Goal: Information Seeking & Learning: Learn about a topic

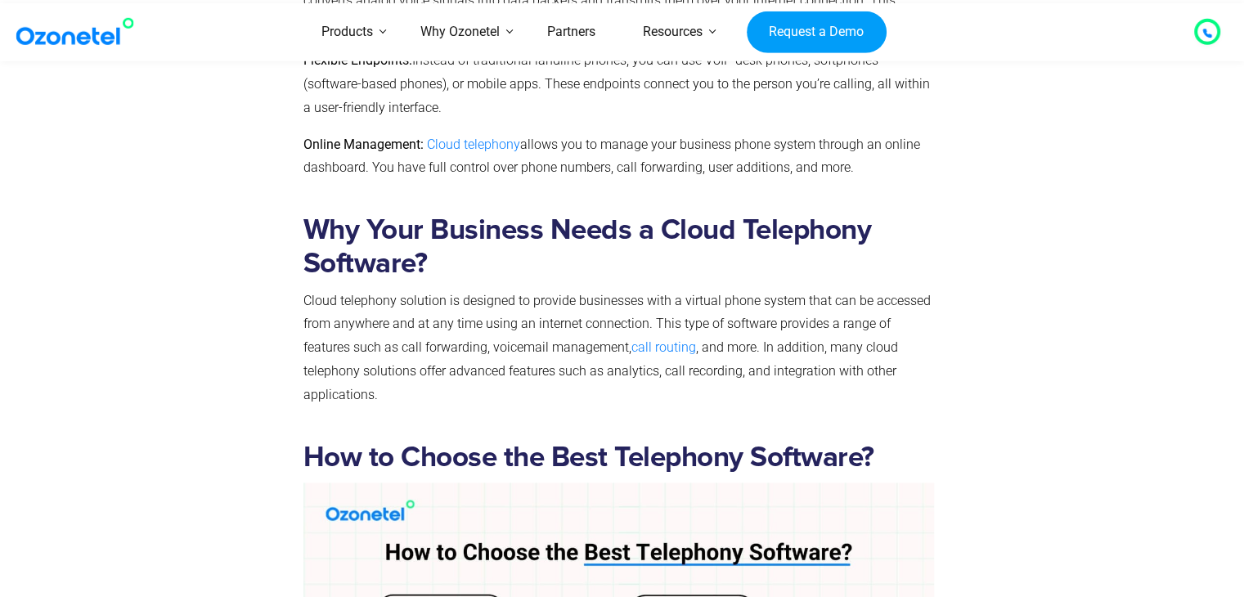
scroll to position [2228, 0]
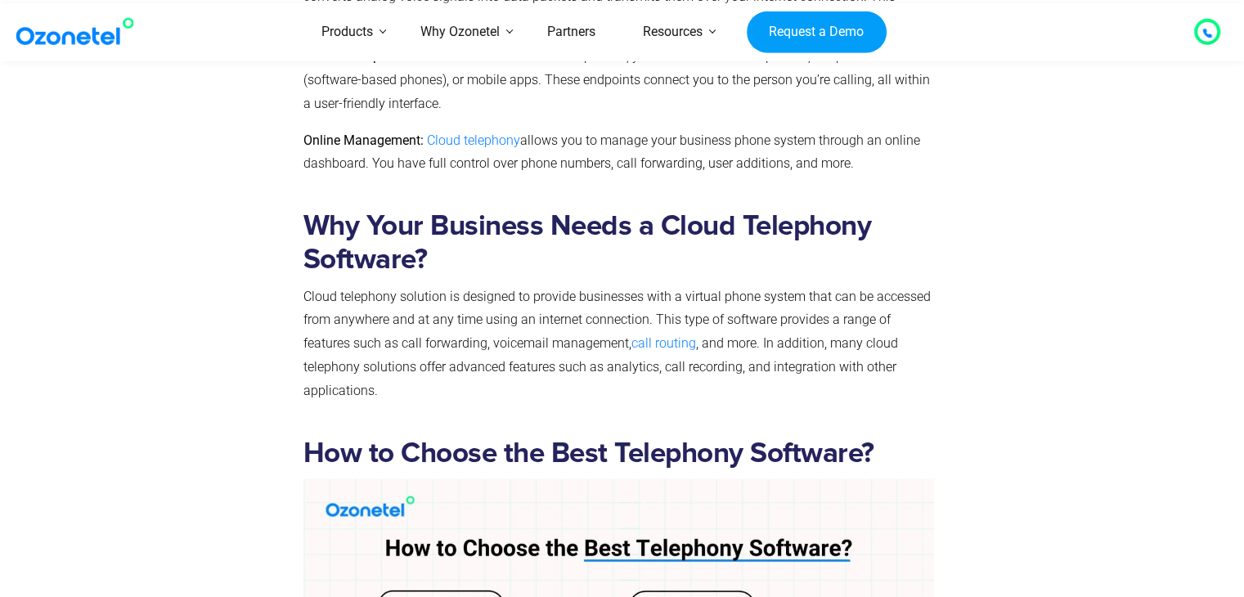
click at [1034, 258] on div at bounding box center [1034, 310] width 184 height 227
click at [70, 33] on img at bounding box center [78, 31] width 132 height 29
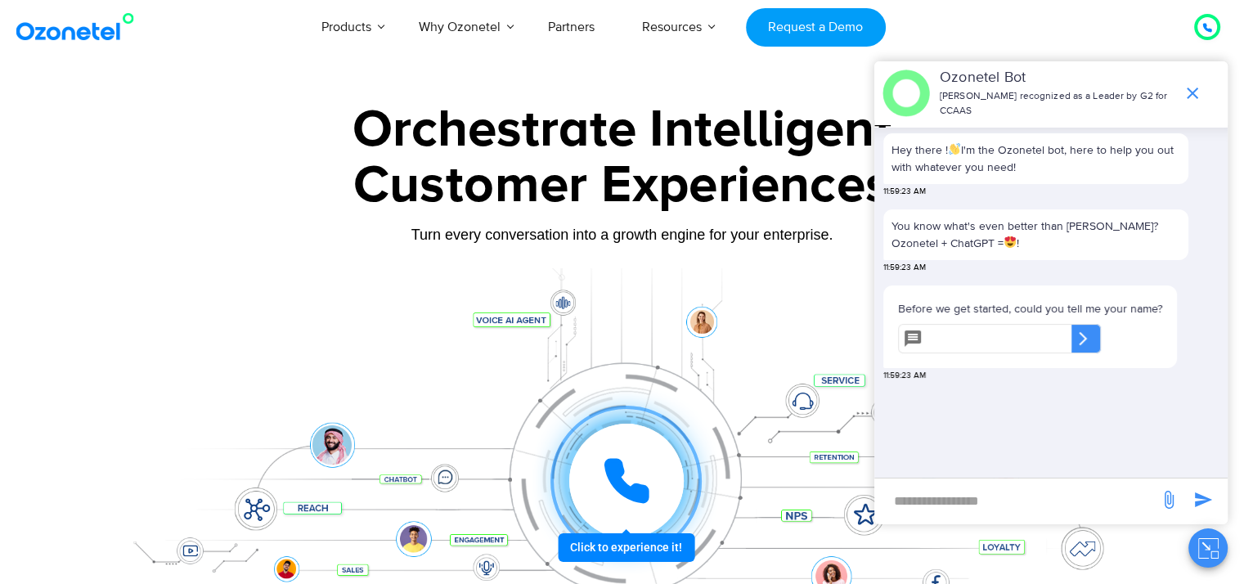
type input "*"
type input "*********"
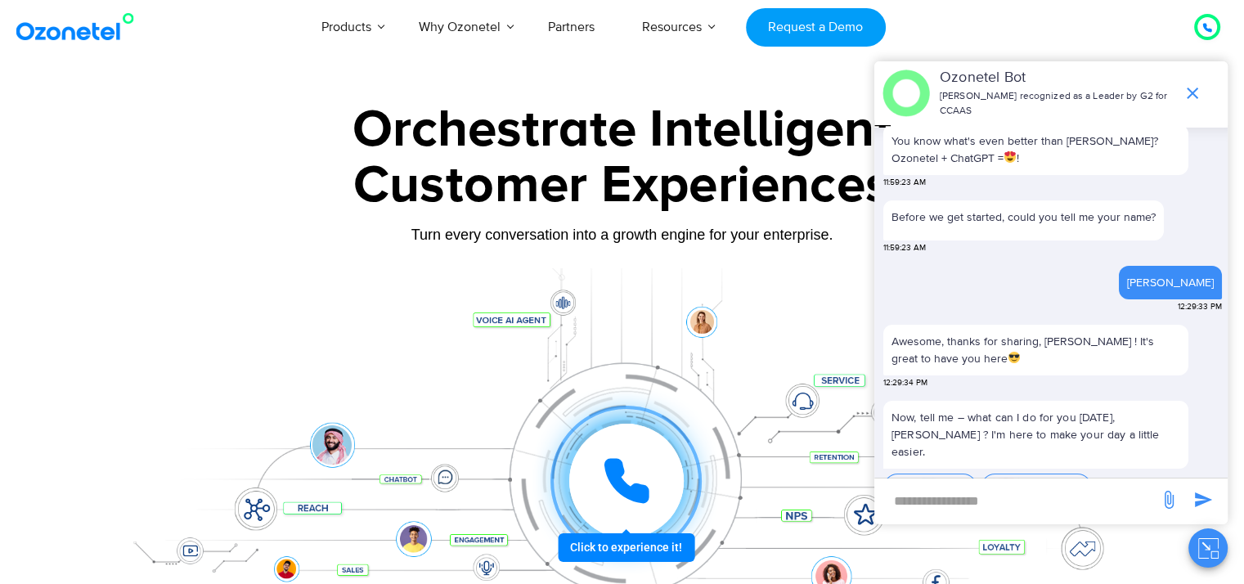
scroll to position [131, 0]
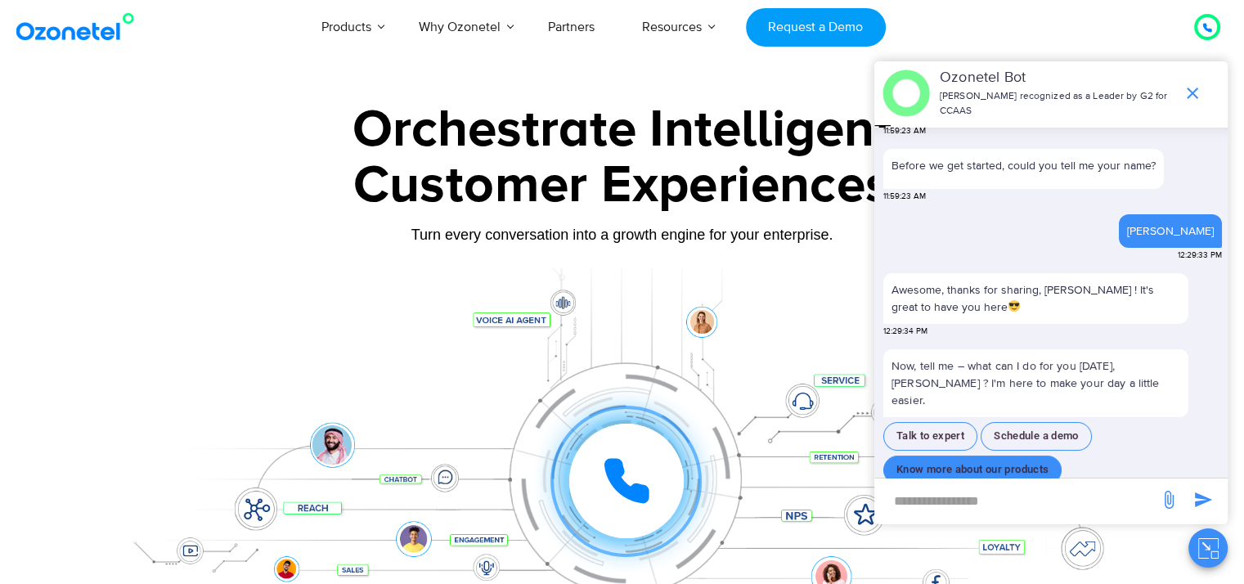
click at [1007, 455] on button "Know more about our products" at bounding box center [972, 469] width 178 height 29
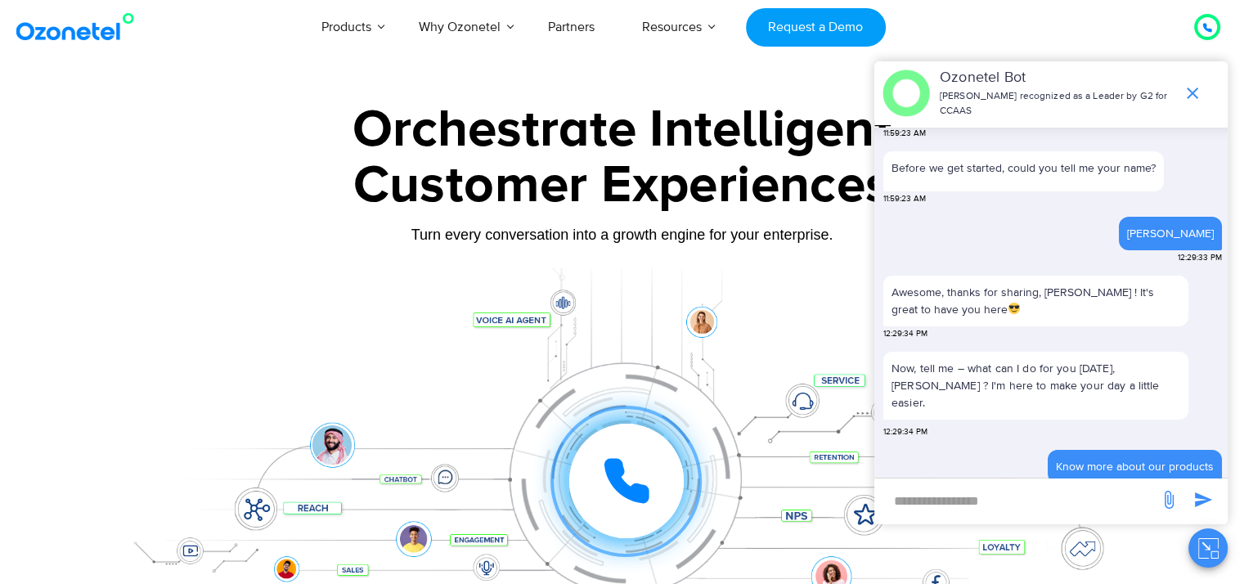
scroll to position [242, 0]
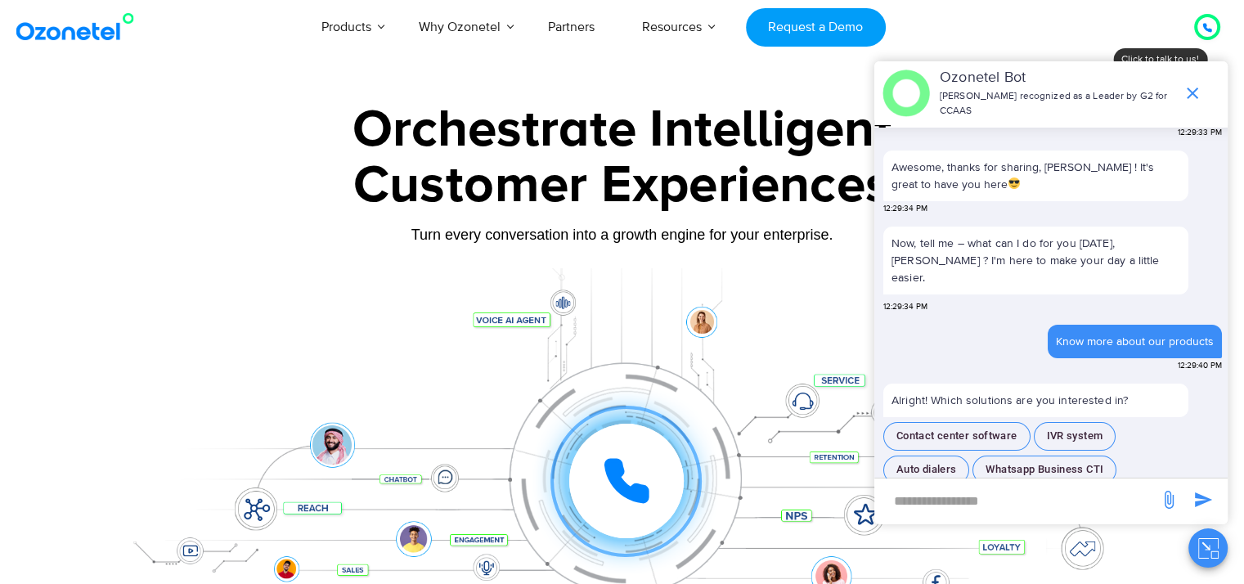
click at [958, 502] on input "new-msg-input" at bounding box center [1016, 501] width 268 height 28
paste input "**********"
type input "**********"
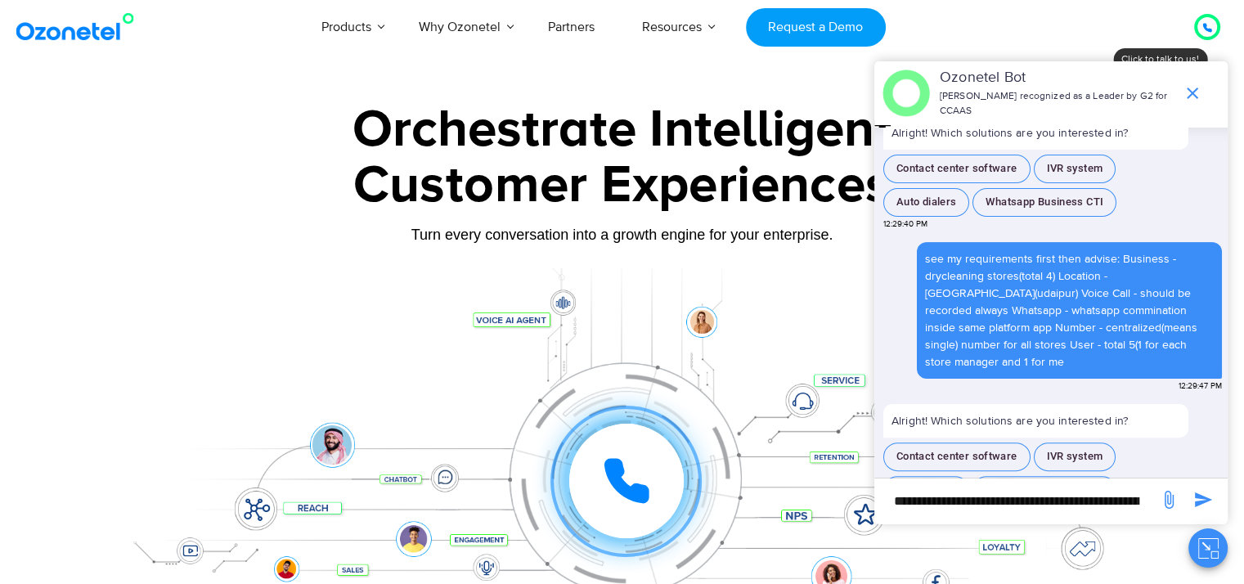
scroll to position [506, 0]
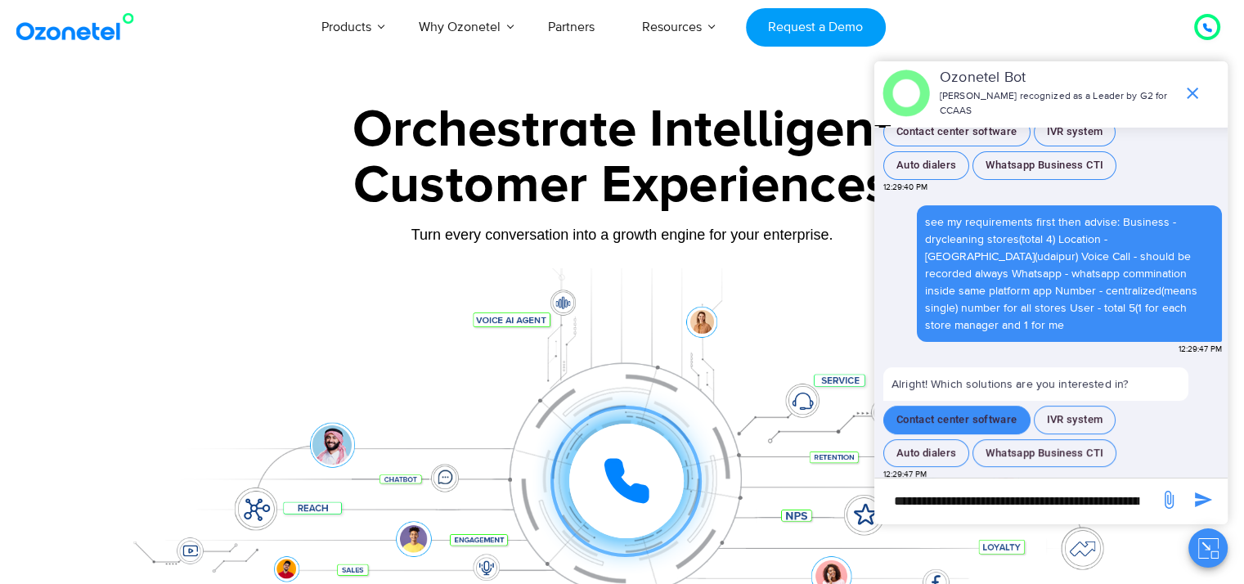
click at [1001, 414] on button "Contact center software" at bounding box center [956, 420] width 147 height 29
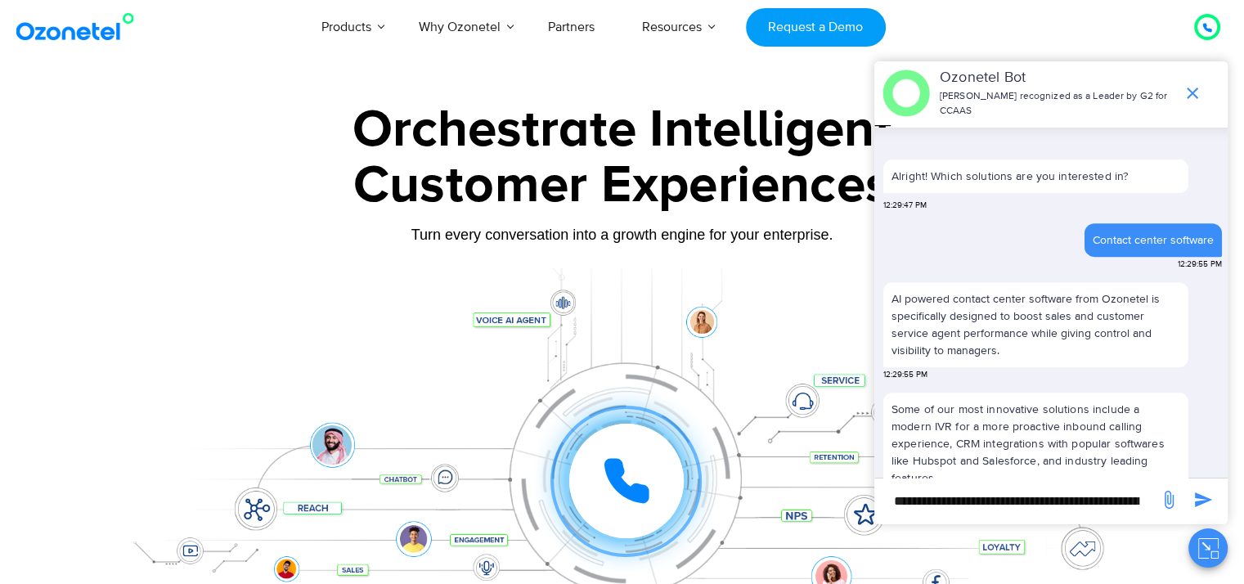
scroll to position [764, 0]
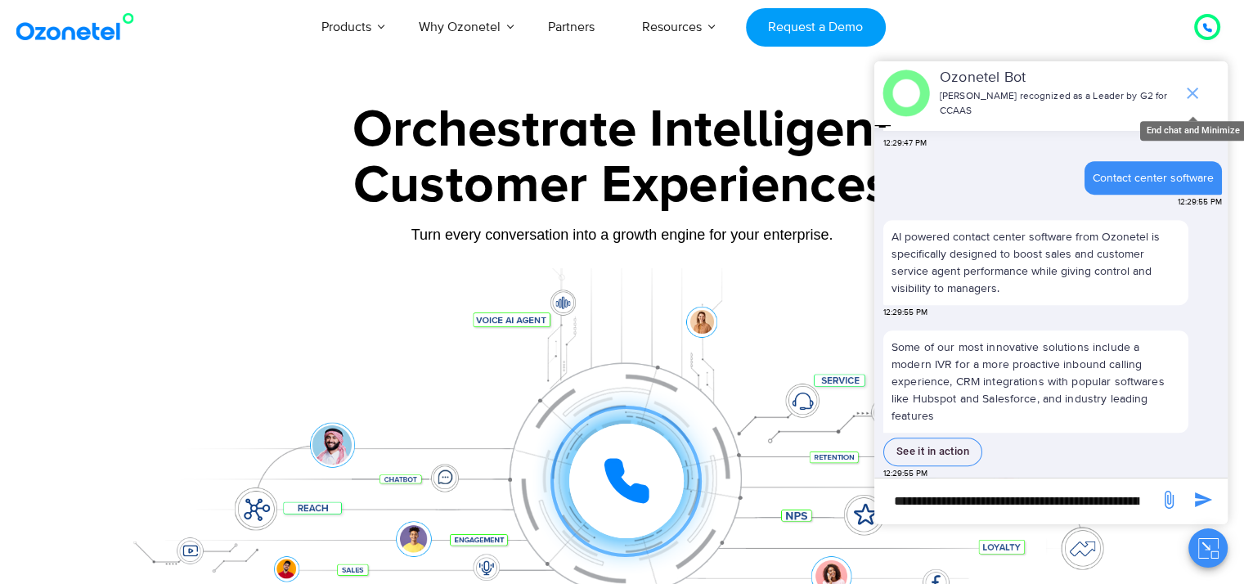
click at [1188, 88] on icon "end chat or minimize" at bounding box center [1192, 92] width 11 height 11
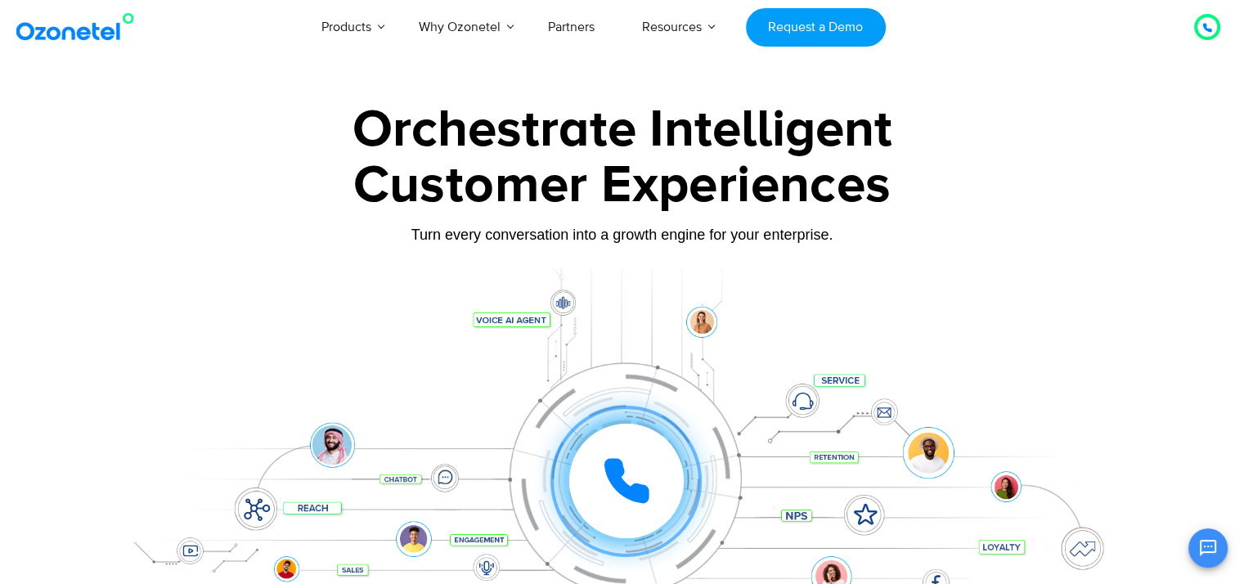
scroll to position [788, 0]
click at [77, 330] on div at bounding box center [622, 365] width 1244 height 557
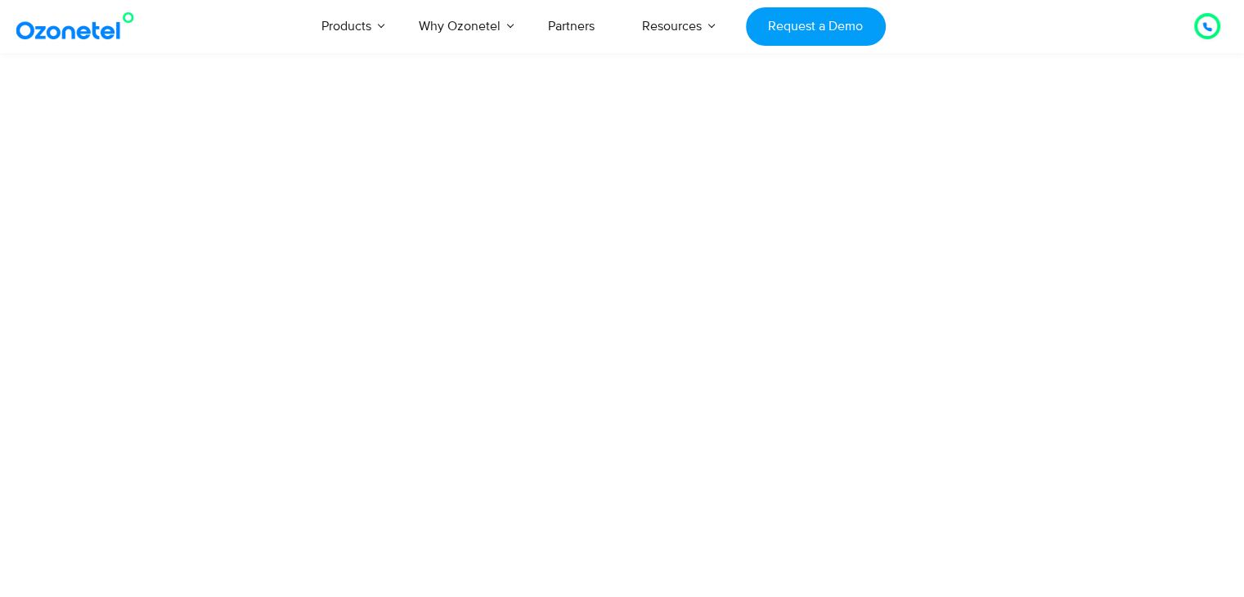
scroll to position [9015, 0]
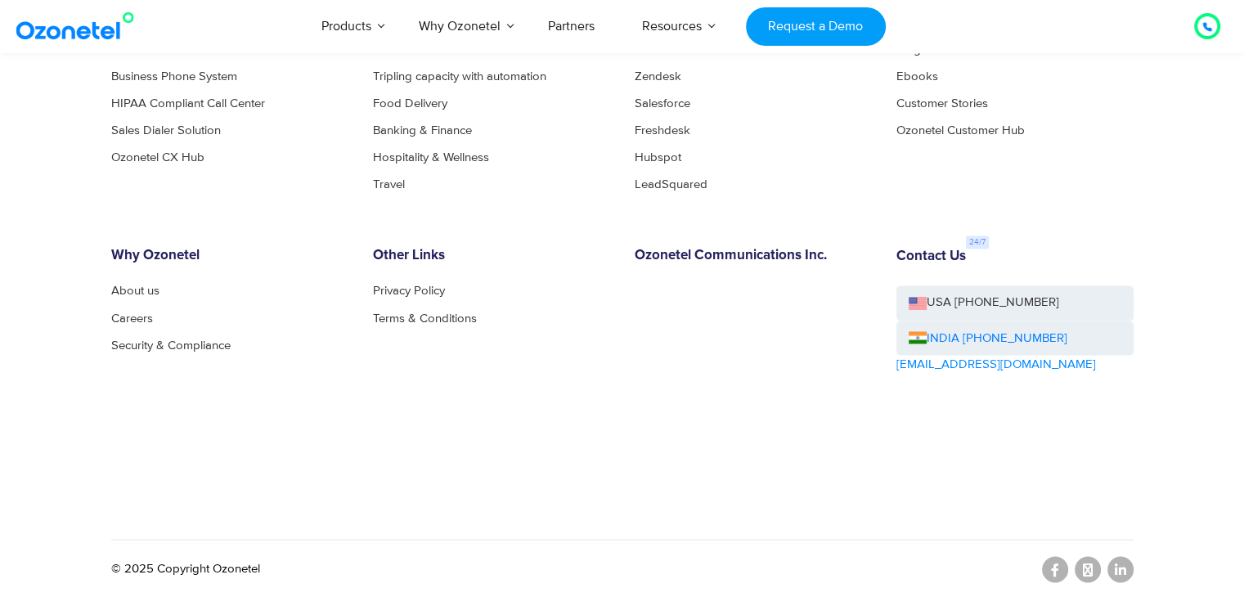
click at [217, 435] on div "Why Ozonetel About us Careers Security & Compliance" at bounding box center [230, 357] width 262 height 218
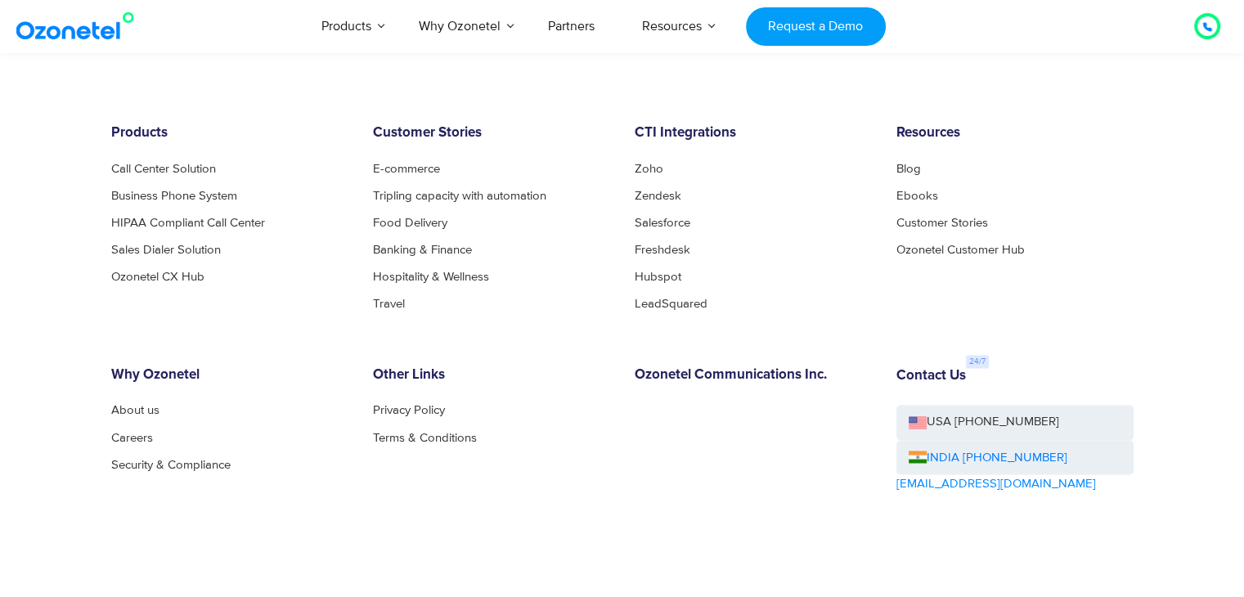
scroll to position [8851, 0]
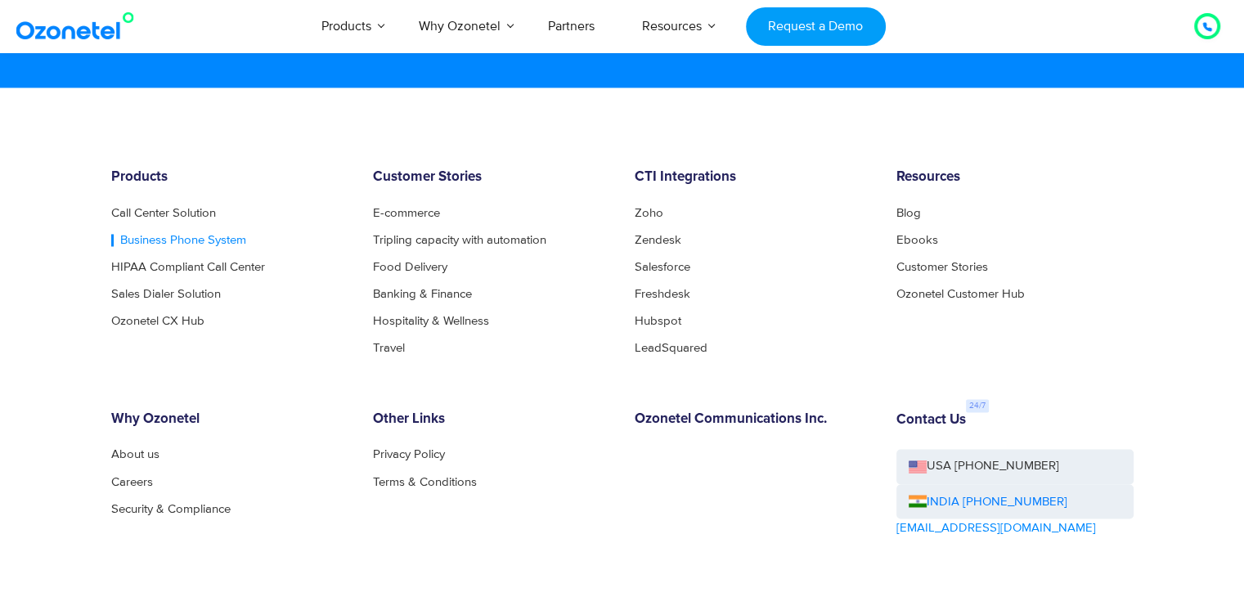
click at [159, 236] on link "Business Phone System" at bounding box center [178, 240] width 135 height 12
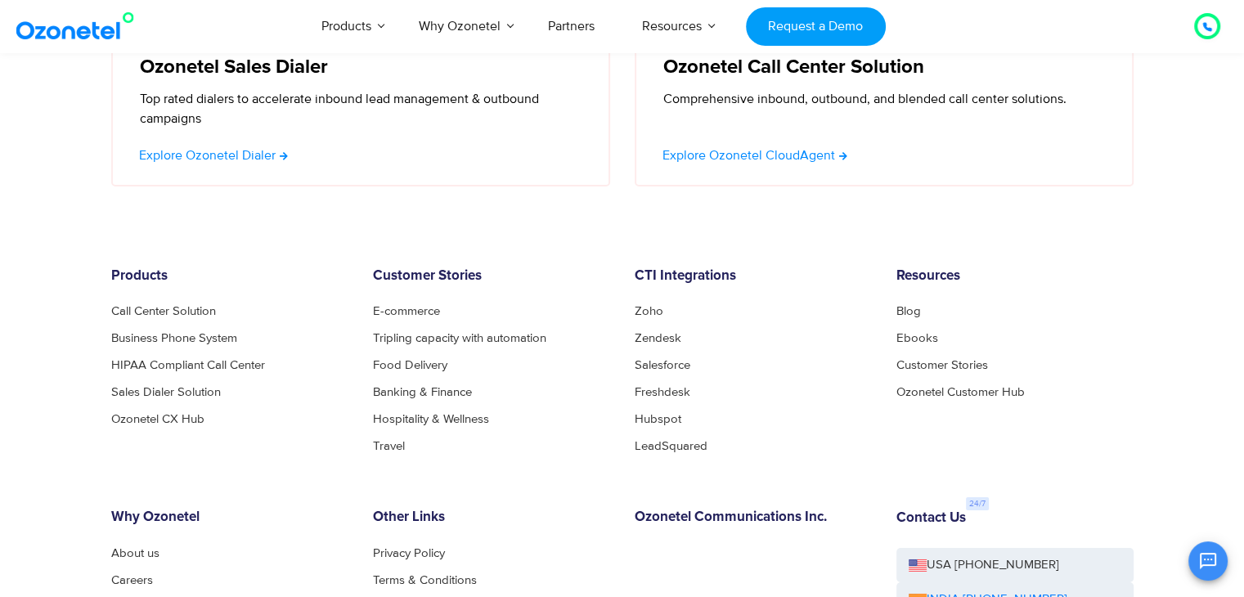
scroll to position [5463, 0]
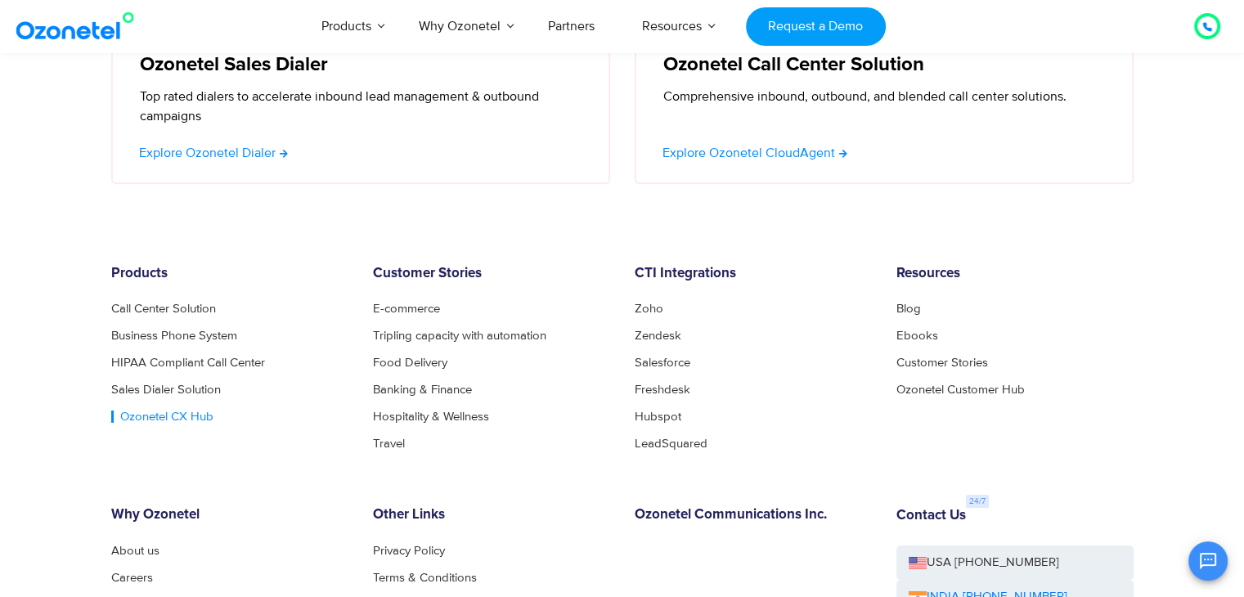
click at [150, 411] on link "Ozonetel CX Hub" at bounding box center [162, 417] width 102 height 12
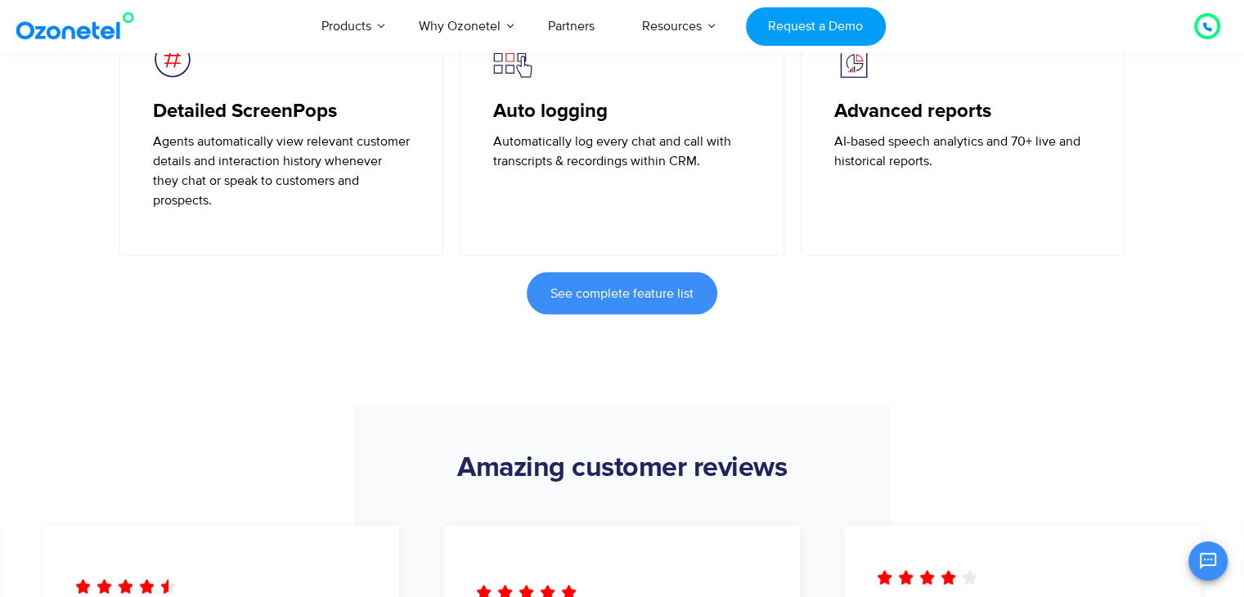
scroll to position [3696, 0]
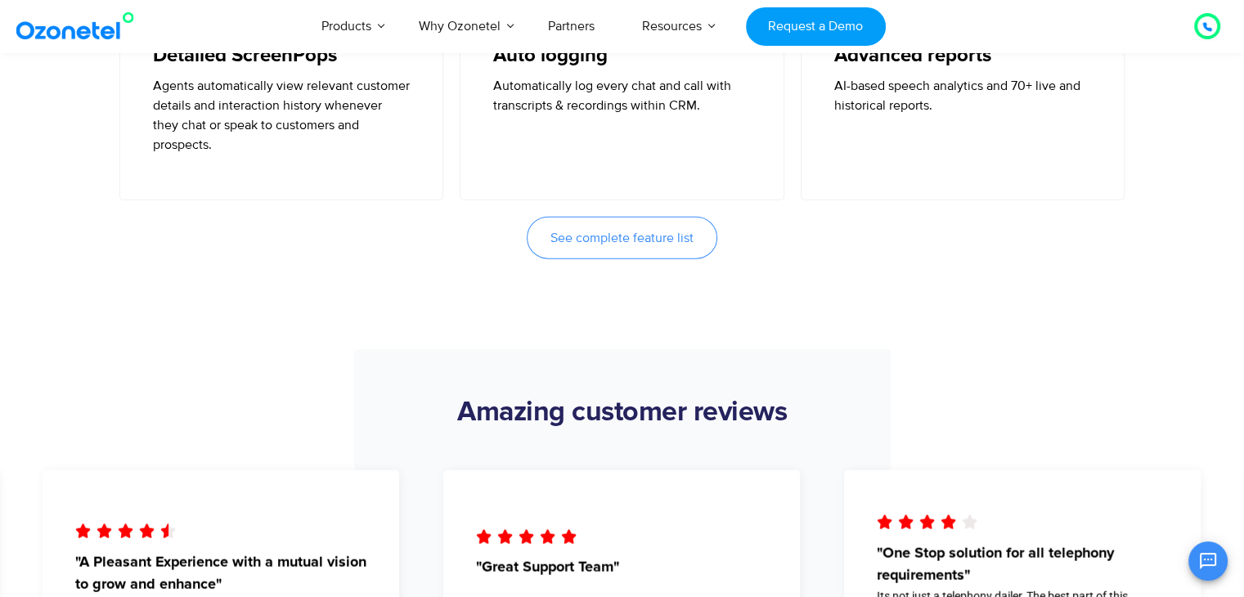
click at [572, 231] on span "See complete feature list" at bounding box center [621, 237] width 143 height 13
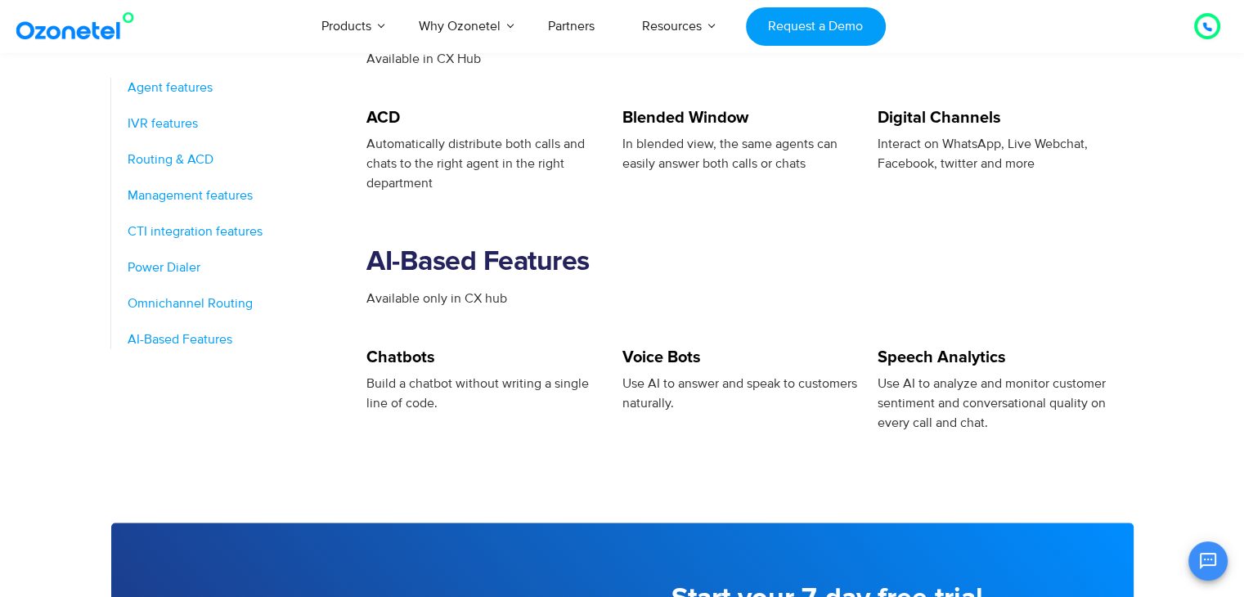
scroll to position [2421, 0]
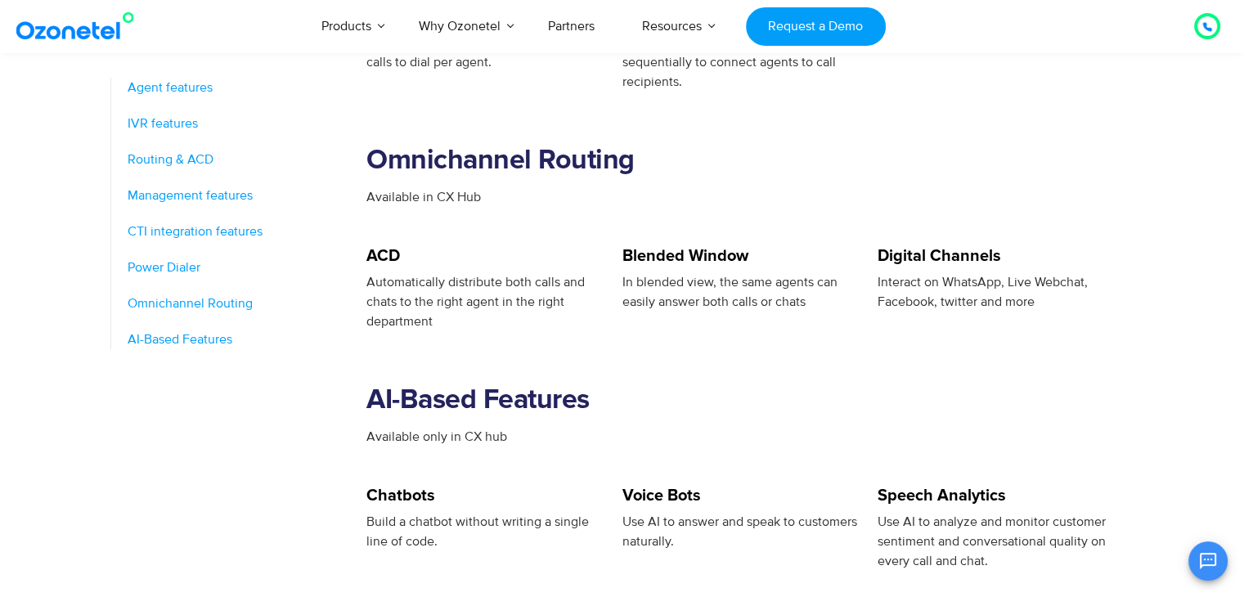
click at [830, 354] on section "AI-Based Features Available only in CX hub" at bounding box center [749, 409] width 767 height 156
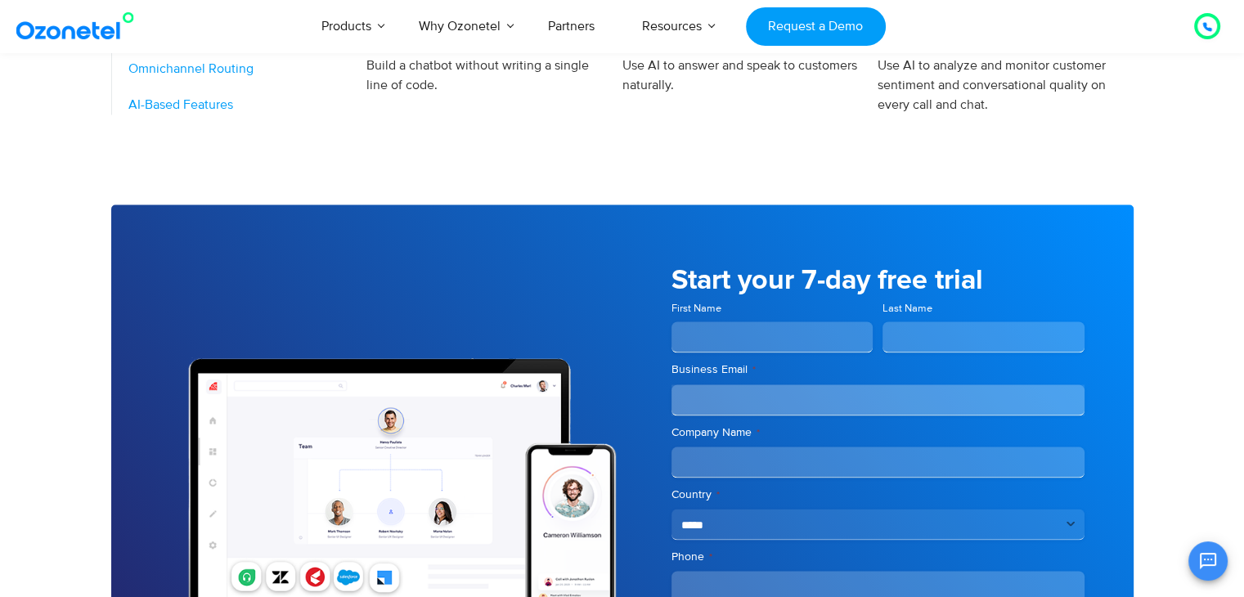
scroll to position [2878, 0]
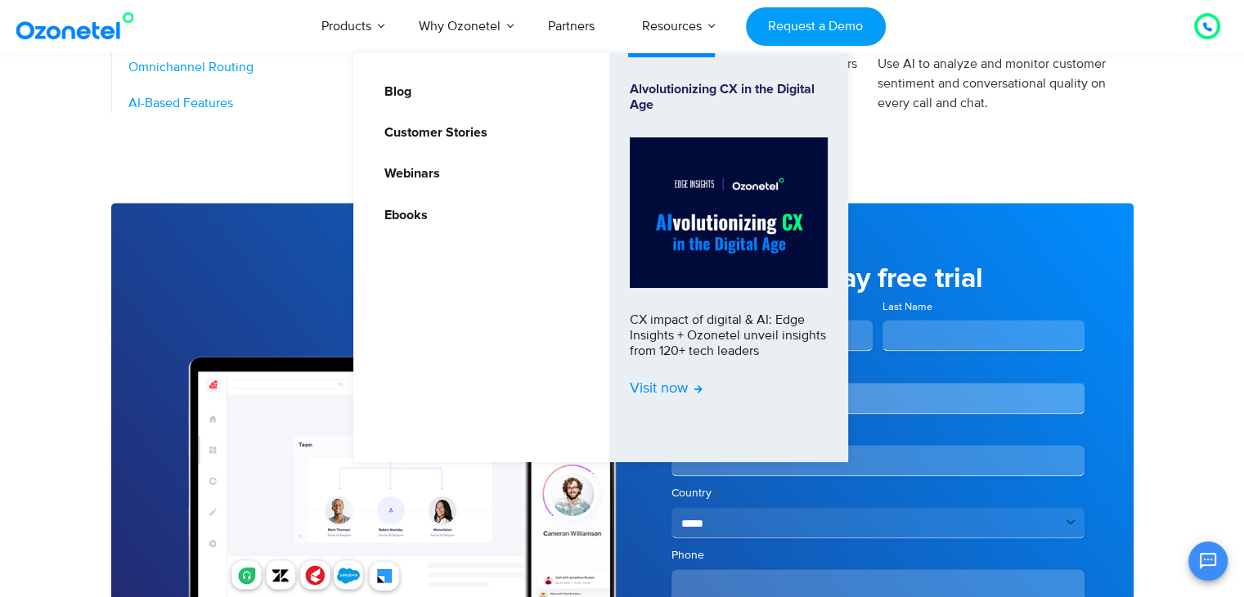
click at [682, 388] on span "Visit now" at bounding box center [666, 389] width 73 height 18
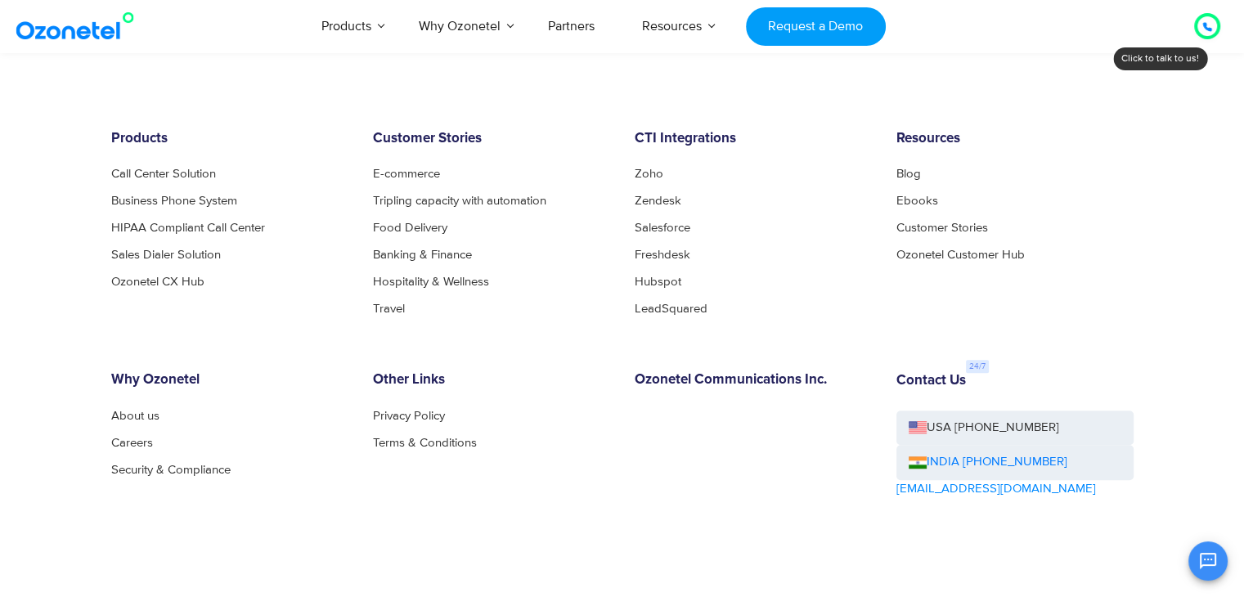
scroll to position [1112, 0]
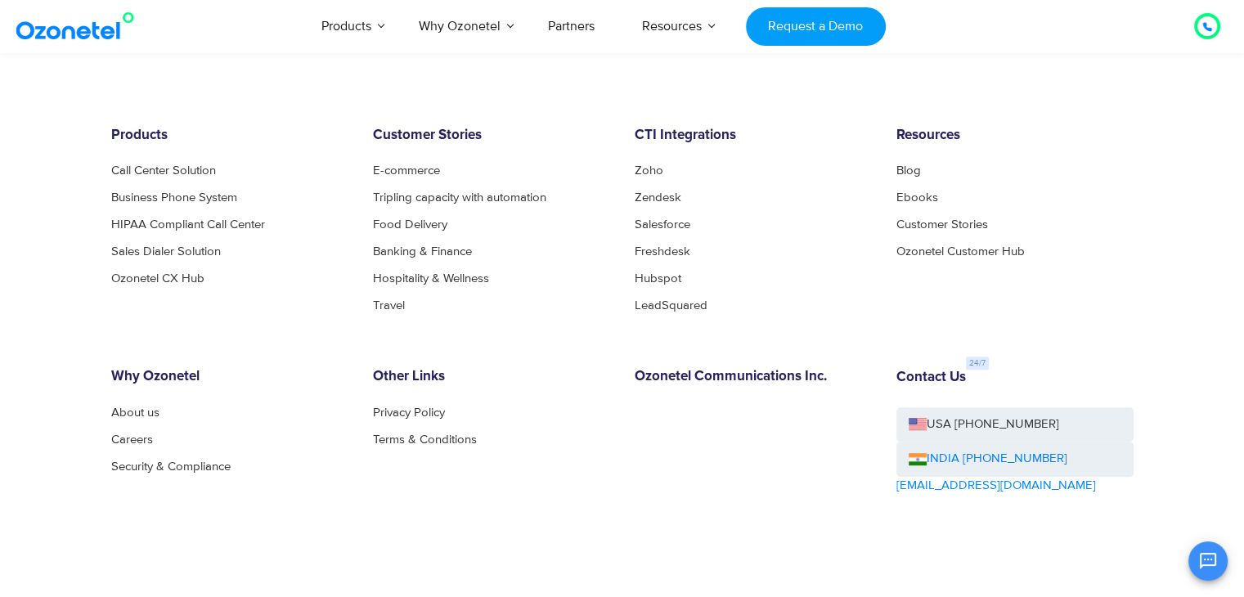
click at [280, 331] on div "Products Call Center Solution Business Phone System HIPAA Compliant Call Center…" at bounding box center [622, 386] width 1047 height 516
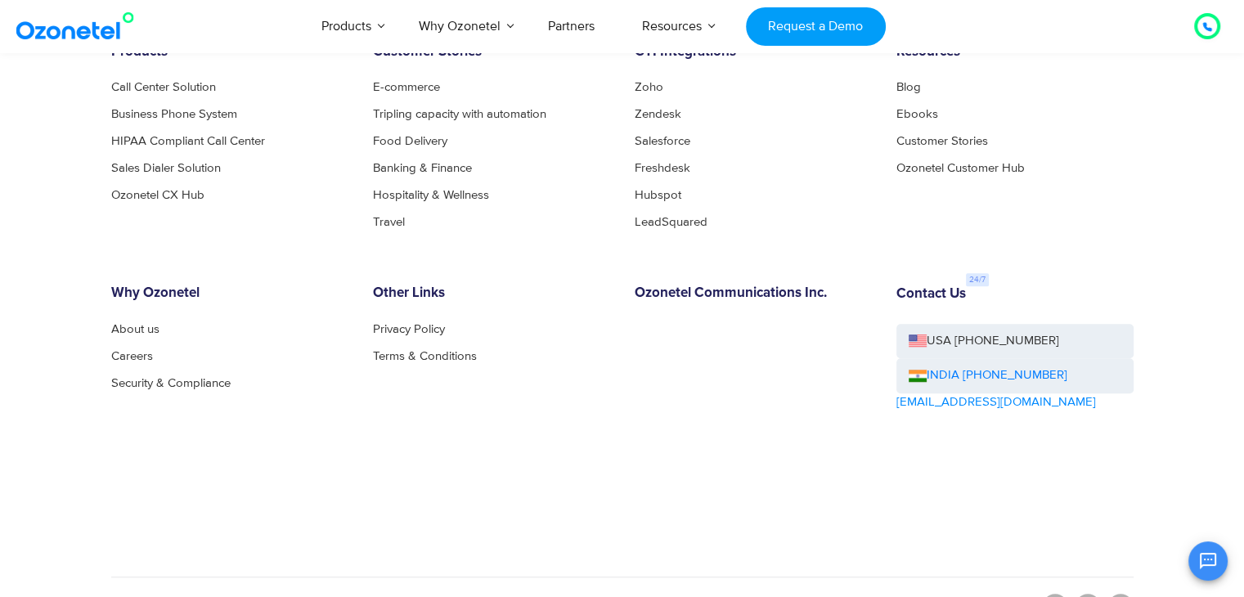
scroll to position [1236, 0]
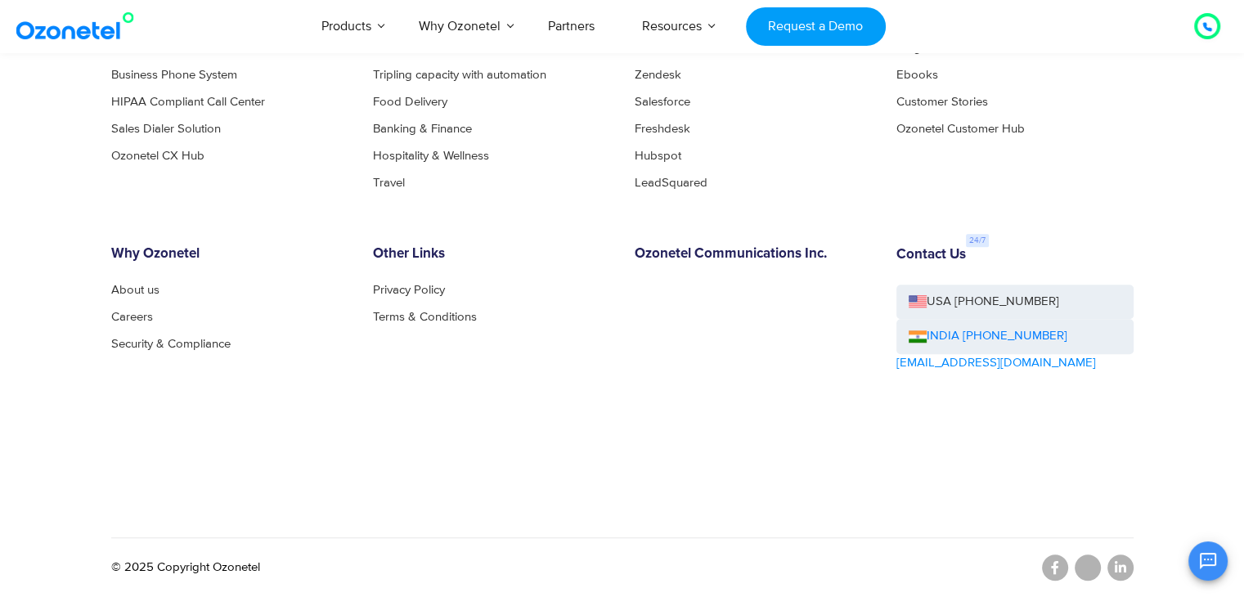
click at [957, 443] on div "Contact Us USA [PHONE_NUMBER] INDIA [PHONE_NUMBER] [EMAIL_ADDRESS][DOMAIN_NAME]" at bounding box center [1015, 355] width 262 height 218
